Goal: Transaction & Acquisition: Purchase product/service

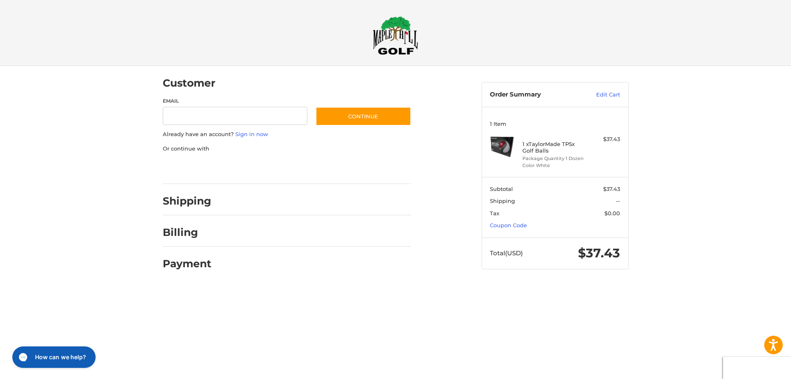
click at [333, 201] on div at bounding box center [315, 203] width 192 height 10
click at [273, 201] on div at bounding box center [315, 203] width 192 height 10
click at [723, 286] on div at bounding box center [395, 286] width 791 height 0
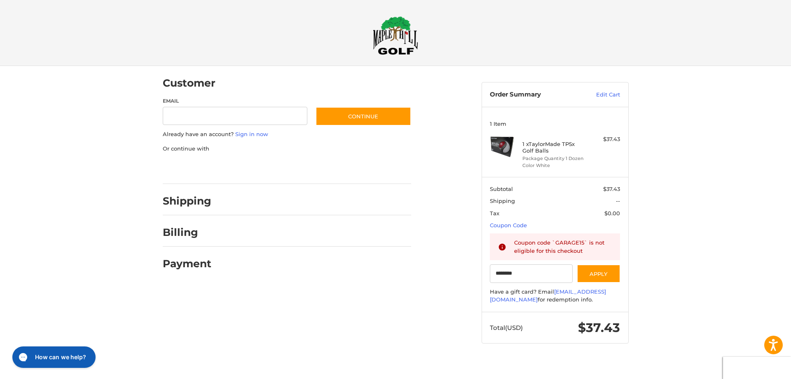
type input "********"
click at [551, 359] on div at bounding box center [395, 359] width 791 height 0
click at [209, 205] on h2 "Shipping" at bounding box center [187, 201] width 49 height 13
click at [609, 91] on link "Edit Cart" at bounding box center [600, 95] width 42 height 8
